Goal: Transaction & Acquisition: Book appointment/travel/reservation

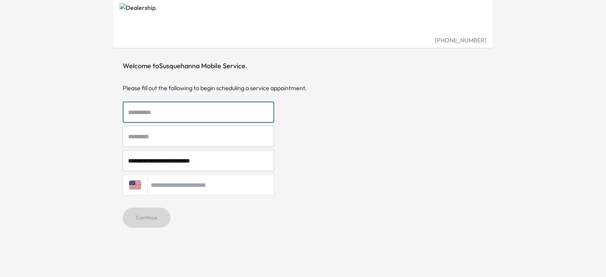
click at [180, 111] on input "text" at bounding box center [199, 112] width 152 height 21
type input "*****"
type input "********"
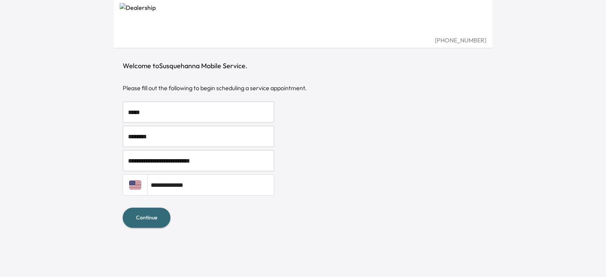
click at [192, 187] on input "**********" at bounding box center [210, 184] width 127 height 21
type input "**********"
click at [156, 216] on button "Continue" at bounding box center [147, 218] width 48 height 20
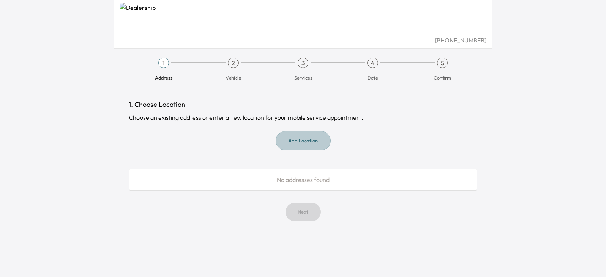
click at [303, 140] on button "Add Location" at bounding box center [303, 140] width 55 height 19
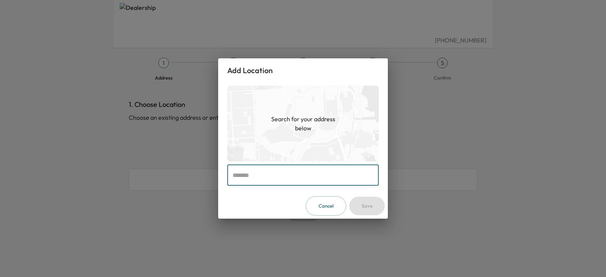
click at [260, 174] on input "text" at bounding box center [303, 174] width 152 height 21
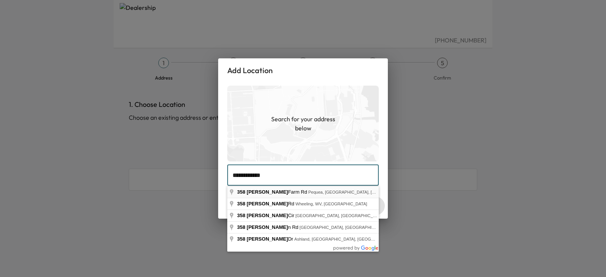
type input "**********"
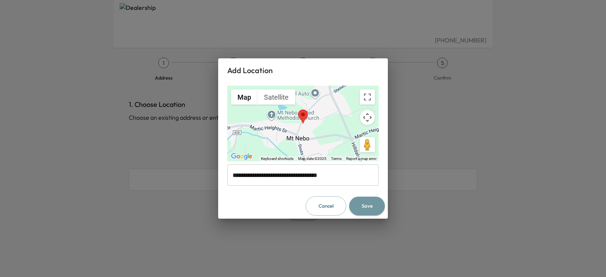
click at [366, 205] on button "Save" at bounding box center [367, 206] width 36 height 19
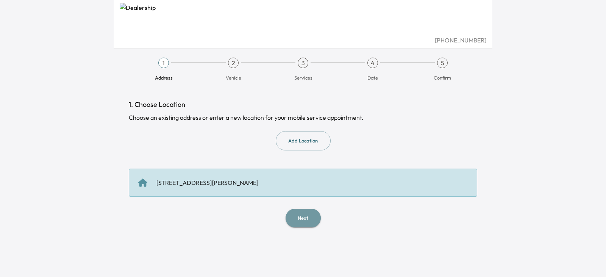
click at [302, 219] on button "Next" at bounding box center [303, 218] width 35 height 19
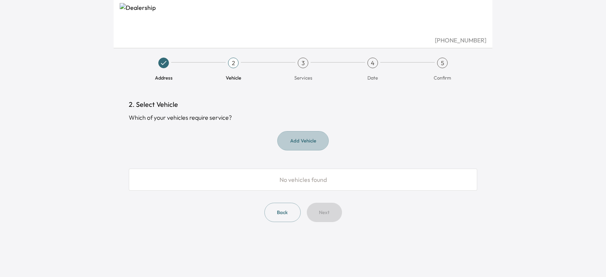
click at [296, 139] on button "Add Vehicle" at bounding box center [303, 140] width 52 height 19
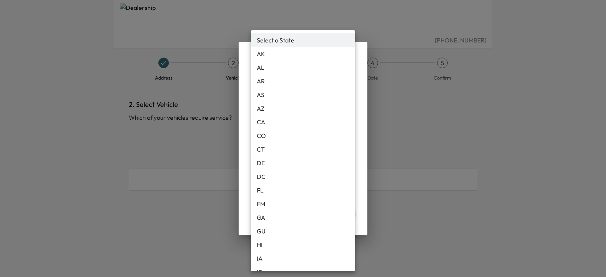
click at [347, 119] on body "[PHONE_NUMBER] Address 2 Vehicle 3 Services 4 Date 5 Confirm 2. Select Vehicle …" at bounding box center [303, 138] width 606 height 277
drag, startPoint x: 347, startPoint y: 119, endPoint x: 352, endPoint y: 115, distance: 5.6
click at [352, 115] on div "Select a State [US_STATE] AL AR AS AZ CA CO CT DE DC FL FM [GEOGRAPHIC_DATA] GU…" at bounding box center [303, 150] width 105 height 241
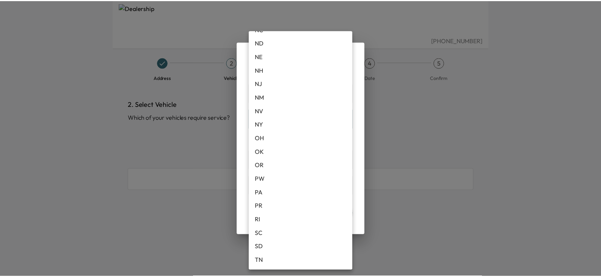
scroll to position [465, 0]
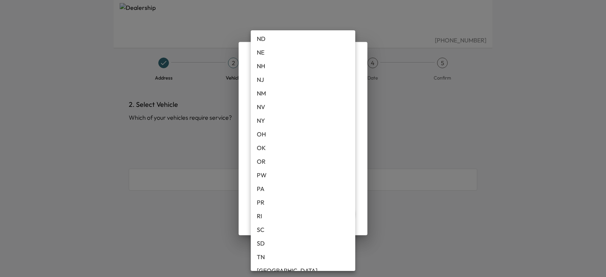
click at [282, 190] on li "PA" at bounding box center [303, 189] width 105 height 14
type input "**"
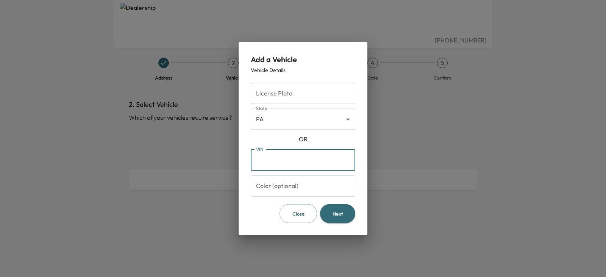
click at [272, 164] on input "VIN" at bounding box center [303, 159] width 105 height 21
type input "**********"
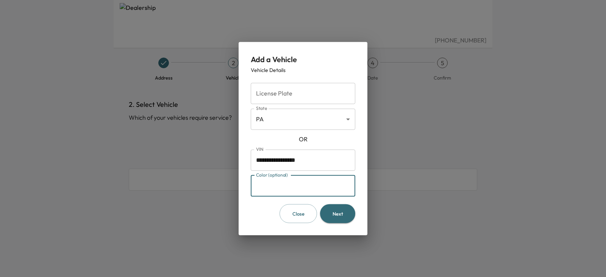
click at [306, 183] on input "Color (optional)" at bounding box center [303, 185] width 105 height 21
type input "*****"
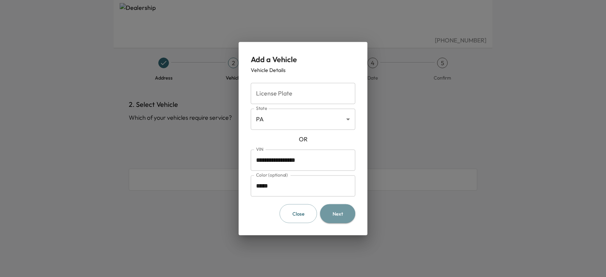
click at [335, 212] on button "Next" at bounding box center [337, 213] width 35 height 19
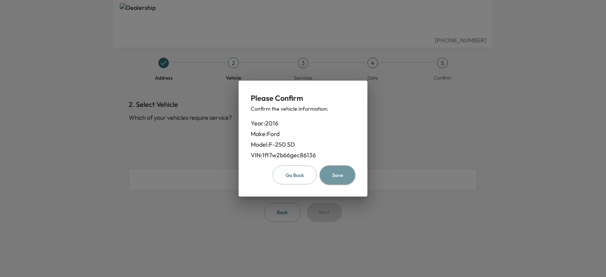
click at [338, 174] on button "Save" at bounding box center [338, 174] width 36 height 19
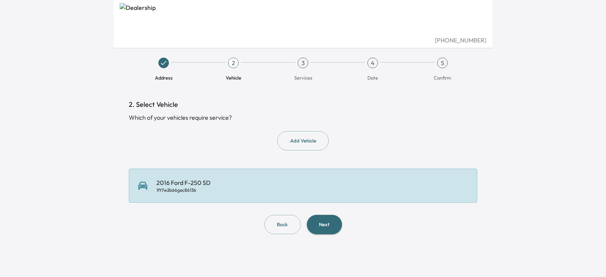
click at [326, 214] on div "2. Select Vehicle Which of your vehicles require service? Add Vehicle 2016 Ford…" at bounding box center [303, 166] width 349 height 135
click at [325, 222] on button "Next" at bounding box center [324, 224] width 35 height 19
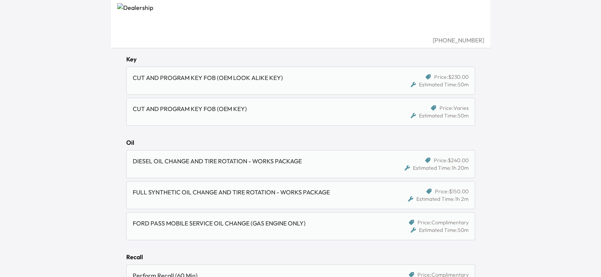
scroll to position [503, 0]
click at [262, 194] on div "FULL SYNTHETIC OIL CHANGE AND TIRE ROTATION - WORKS PACKAGE" at bounding box center [256, 190] width 246 height 9
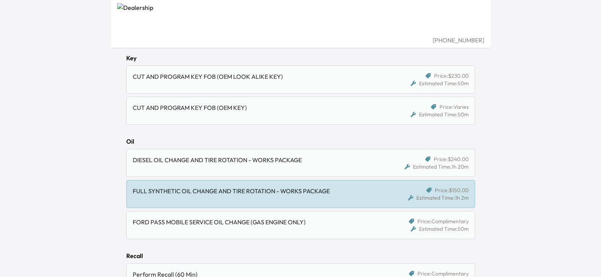
click at [259, 223] on div "FORD PASS MOBILE SERVICE OIL CHANGE (GAS ENGINE ONLY)" at bounding box center [256, 221] width 246 height 9
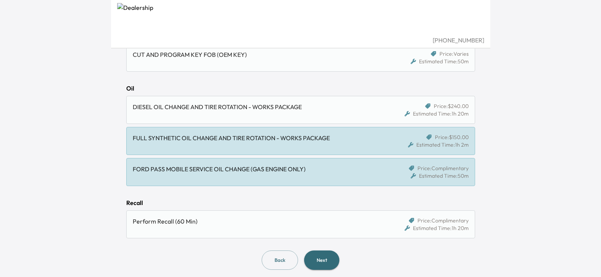
scroll to position [561, 0]
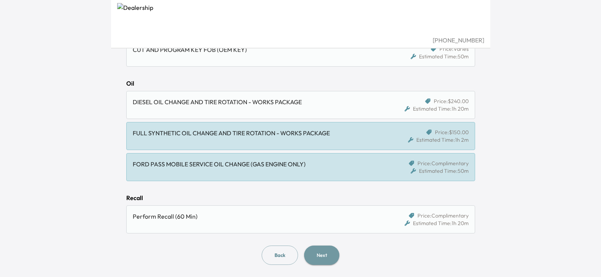
click at [320, 255] on button "Next" at bounding box center [321, 255] width 35 height 19
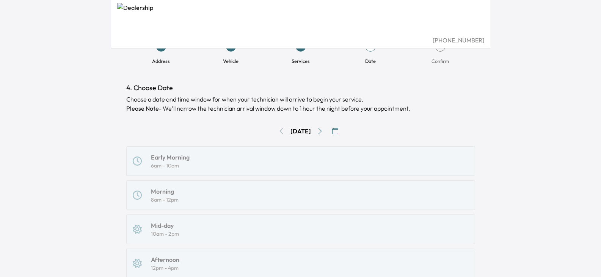
scroll to position [185, 0]
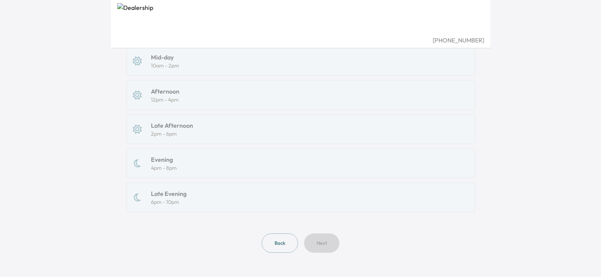
click at [317, 241] on div "Back Next" at bounding box center [300, 242] width 349 height 19
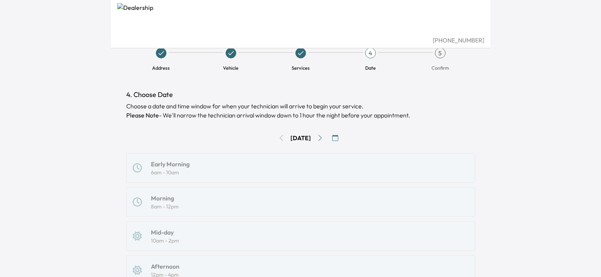
scroll to position [0, 0]
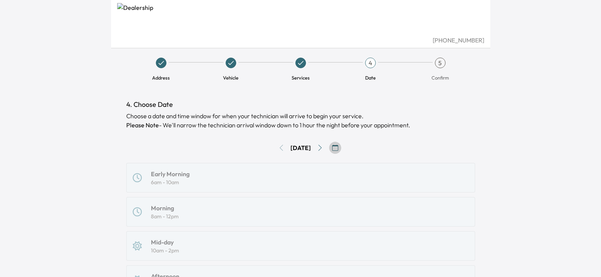
click at [338, 148] on icon "button" at bounding box center [335, 148] width 6 height 6
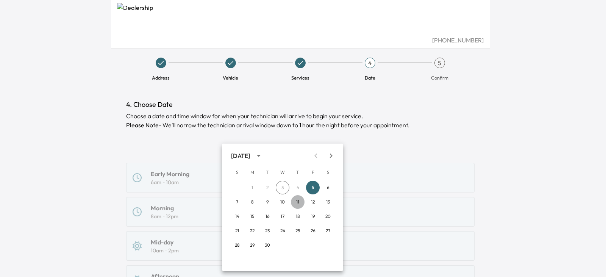
click at [297, 202] on button "11" at bounding box center [298, 202] width 14 height 14
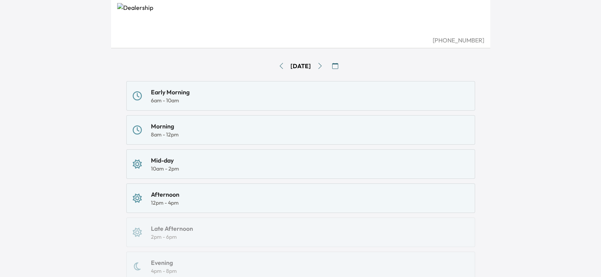
scroll to position [84, 0]
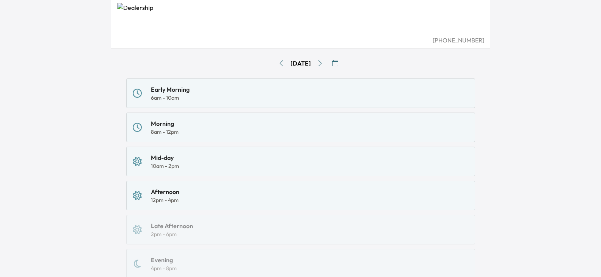
click at [172, 227] on div "Early Morning 6am - 10am Morning 8am - 12pm Mid-day 10am - 2pm Afternoon 12pm -…" at bounding box center [300, 195] width 349 height 234
click at [164, 197] on div "12pm - 4pm" at bounding box center [165, 200] width 28 height 8
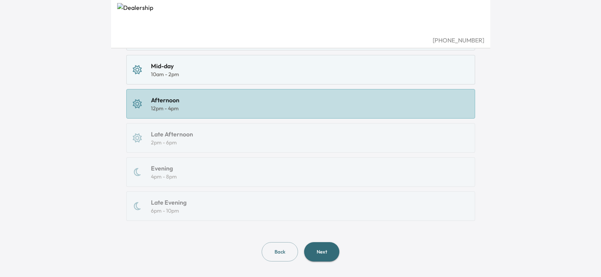
scroll to position [185, 0]
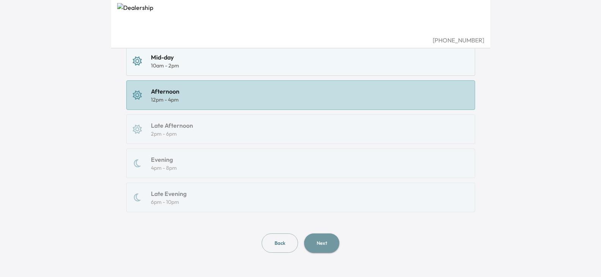
click at [323, 246] on button "Next" at bounding box center [321, 242] width 35 height 19
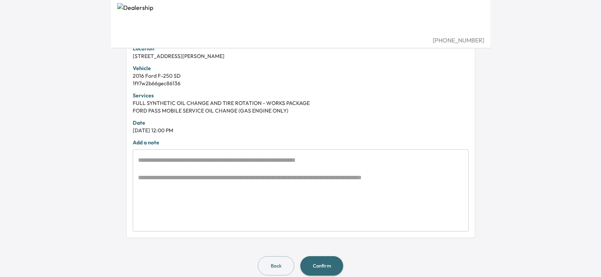
scroll to position [211, 0]
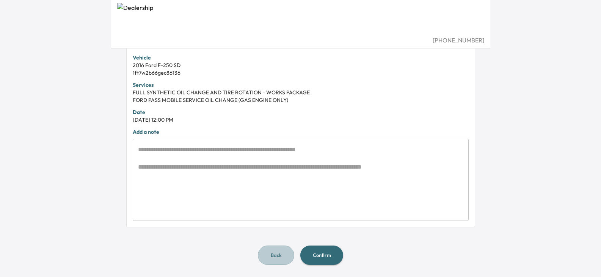
click at [277, 257] on button "Back" at bounding box center [276, 255] width 36 height 19
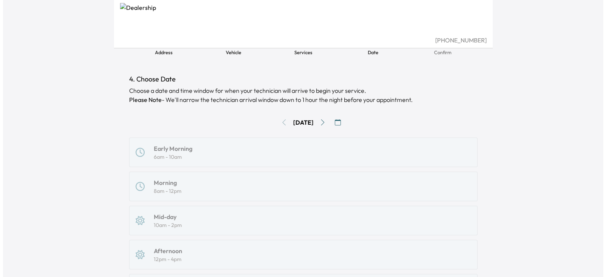
scroll to position [33, 0]
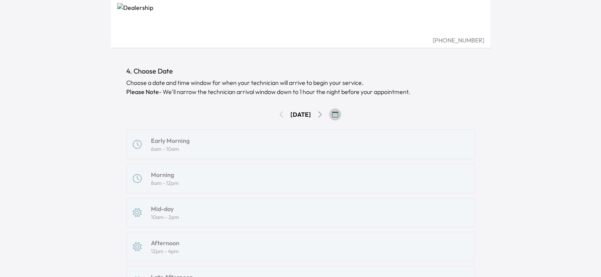
click at [338, 113] on icon "button" at bounding box center [335, 114] width 6 height 6
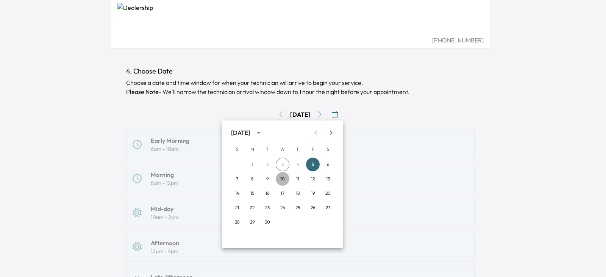
click at [281, 181] on button "10" at bounding box center [283, 179] width 14 height 14
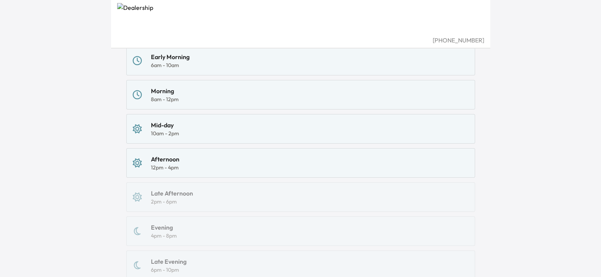
scroll to position [119, 0]
click at [174, 163] on div "12pm - 4pm" at bounding box center [165, 166] width 28 height 8
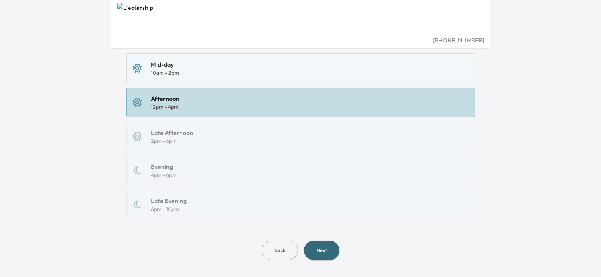
scroll to position [185, 0]
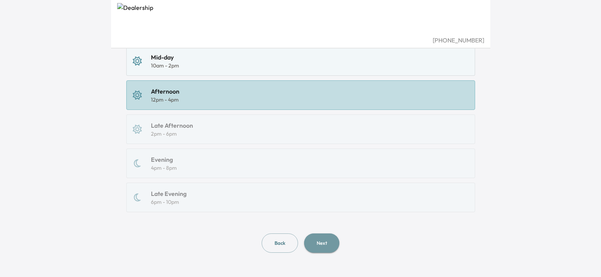
click at [321, 246] on button "Next" at bounding box center [321, 242] width 35 height 19
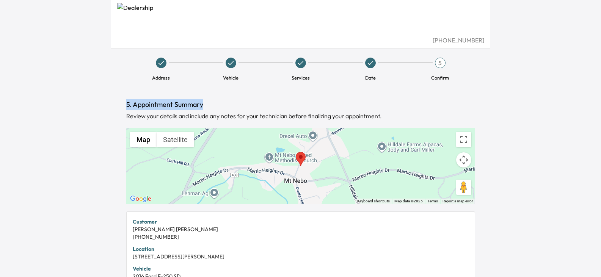
drag, startPoint x: 600, startPoint y: 81, endPoint x: 606, endPoint y: 91, distance: 11.6
click at [601, 91] on html "[PHONE_NUMBER] Address Vehicle Services Date 5 Confirm 5. Appointment Summary R…" at bounding box center [300, 138] width 601 height 277
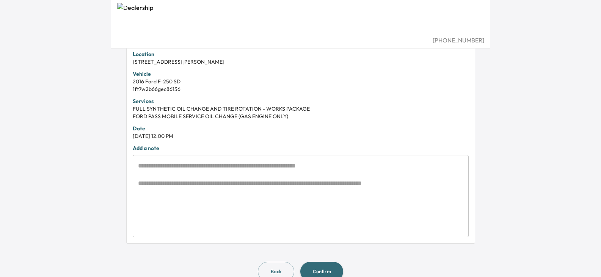
scroll to position [211, 0]
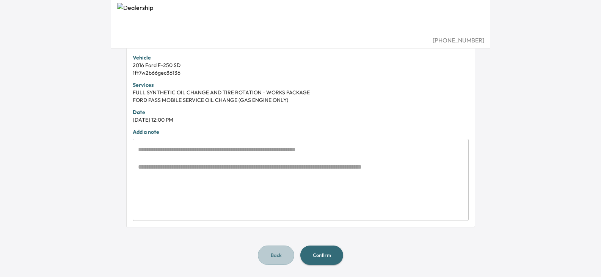
click at [274, 253] on button "Back" at bounding box center [276, 255] width 36 height 19
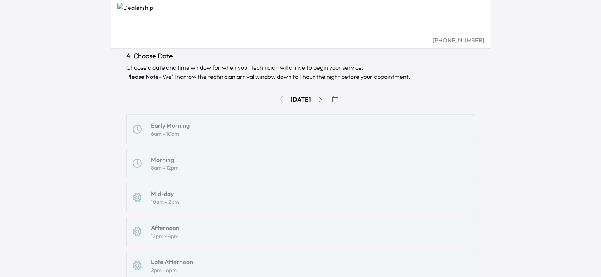
scroll to position [43, 0]
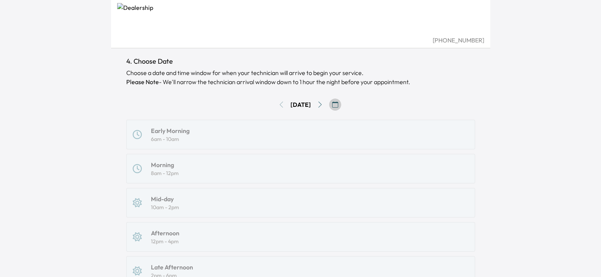
click at [338, 106] on icon "button" at bounding box center [335, 105] width 6 height 6
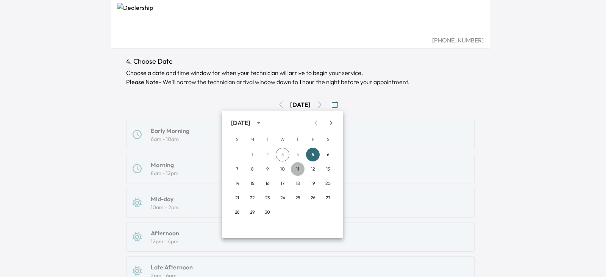
click at [299, 169] on button "11" at bounding box center [298, 169] width 14 height 14
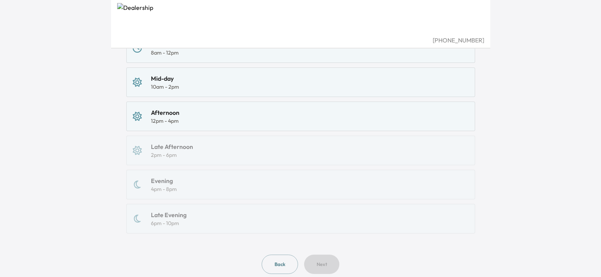
scroll to position [185, 0]
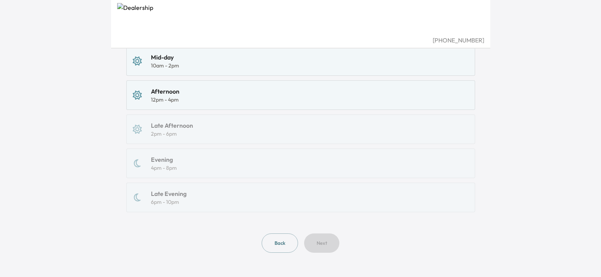
click at [171, 96] on div "12pm - 4pm" at bounding box center [165, 100] width 28 height 8
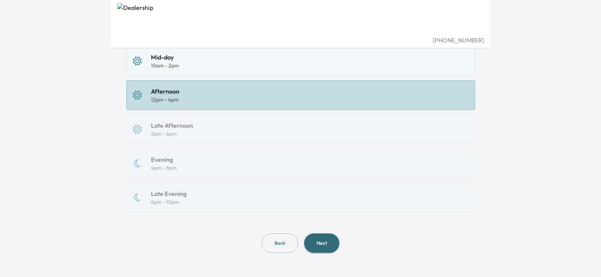
click at [169, 129] on div "Early Morning 6am - 10am Morning 8am - 12pm Mid-day 10am - 2pm Afternoon 12pm -…" at bounding box center [300, 95] width 349 height 234
click at [321, 244] on button "Next" at bounding box center [321, 242] width 35 height 19
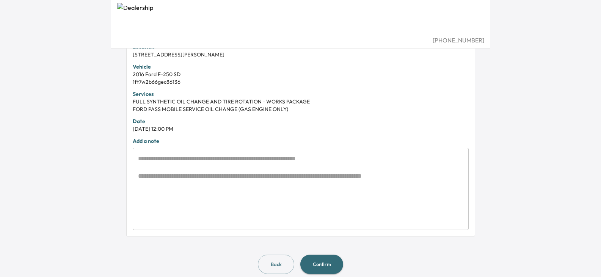
scroll to position [211, 0]
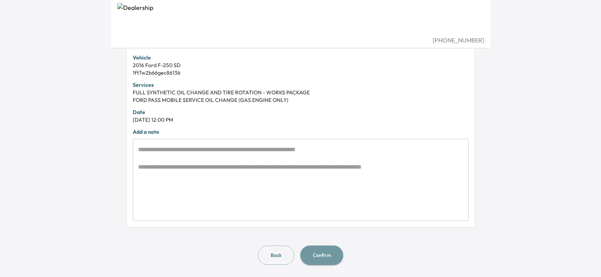
click at [316, 258] on button "Confirm" at bounding box center [321, 255] width 43 height 19
